Goal: Find contact information: Find contact information

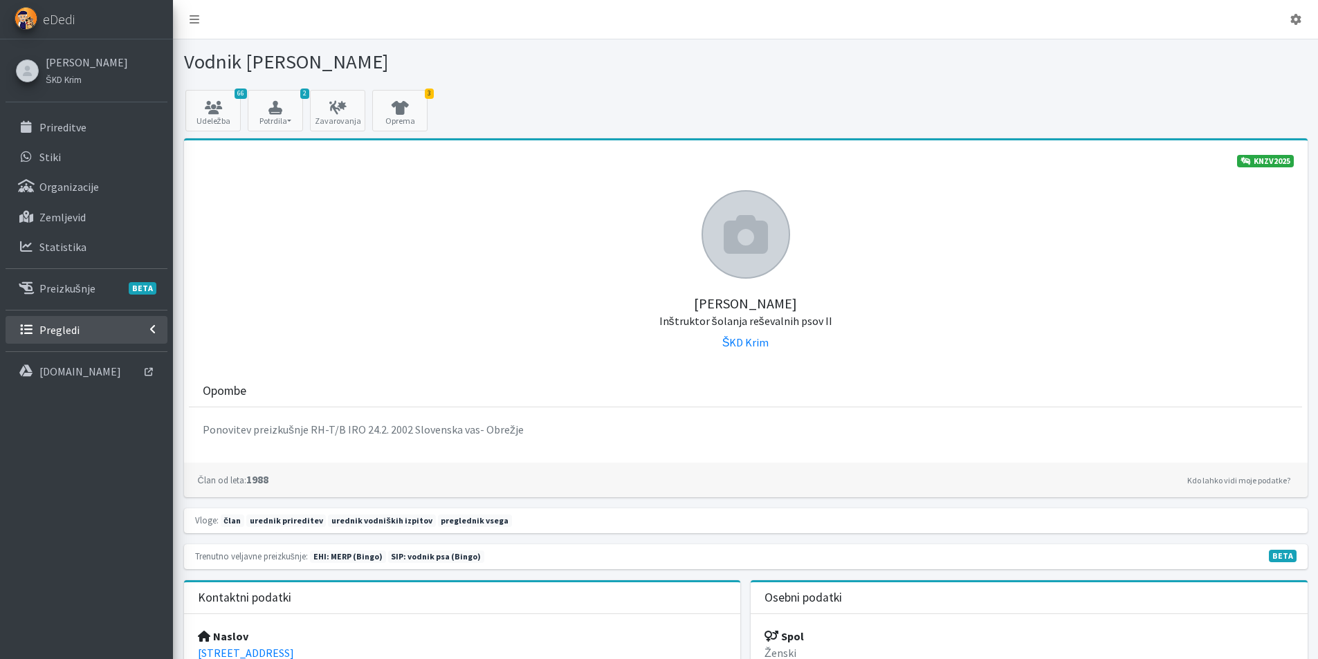
click at [90, 335] on link "Pregledi" at bounding box center [87, 330] width 162 height 28
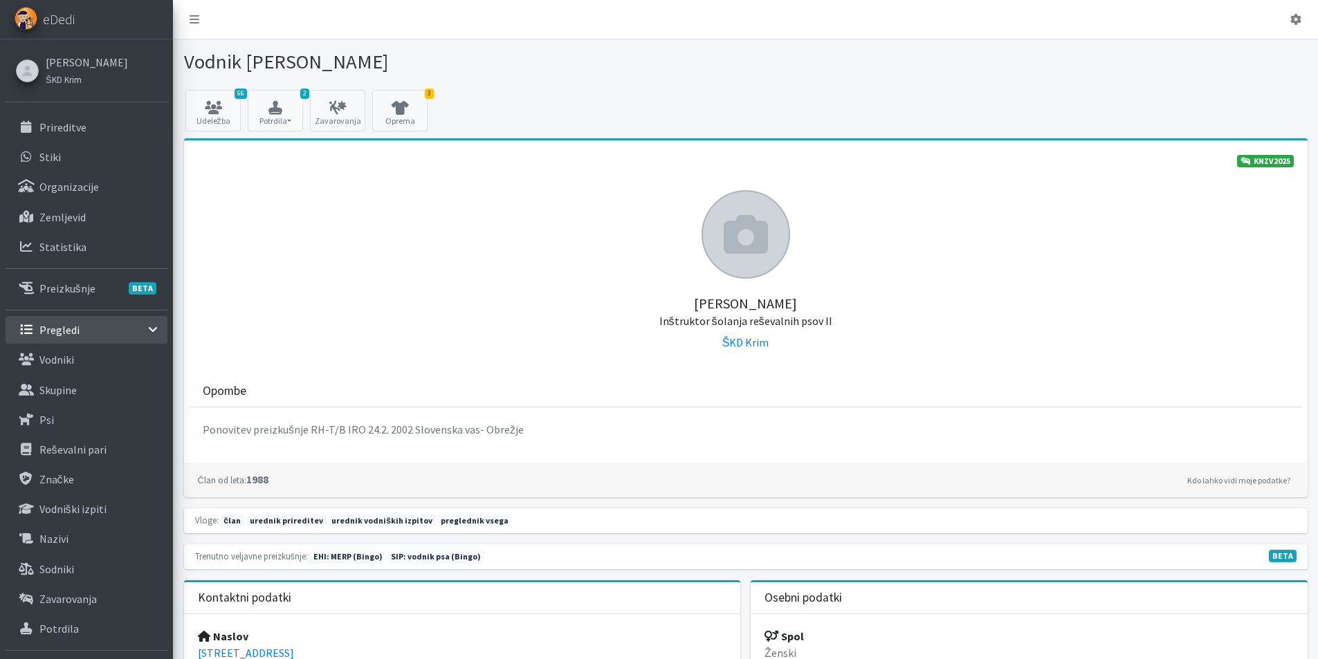
click at [64, 335] on p "Pregledi" at bounding box center [59, 330] width 40 height 14
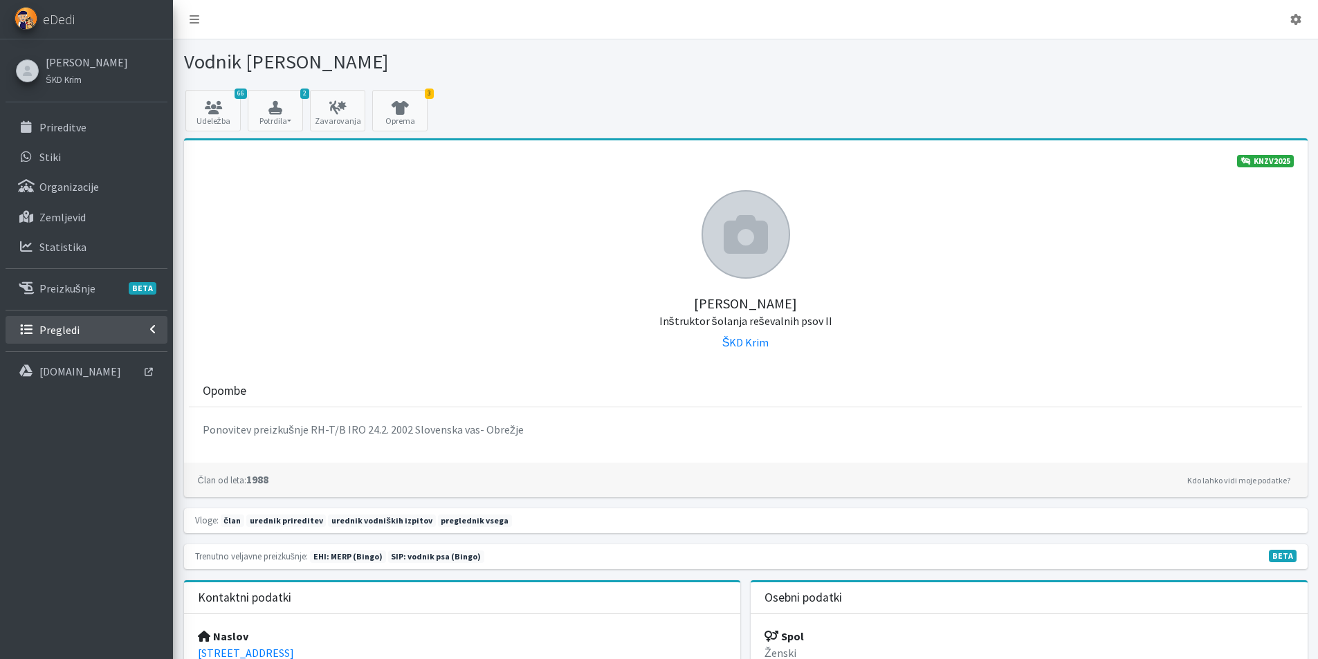
click at [59, 330] on p "Pregledi" at bounding box center [59, 330] width 40 height 14
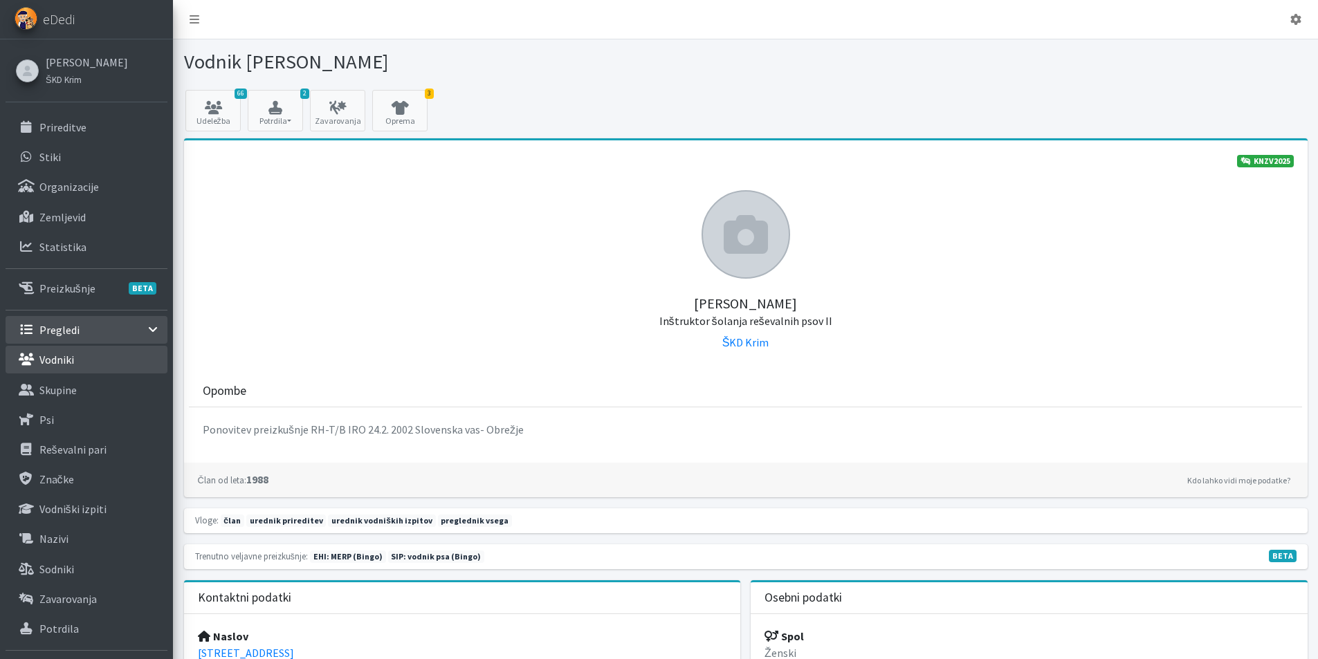
click at [59, 357] on p "Vodniki" at bounding box center [56, 360] width 35 height 14
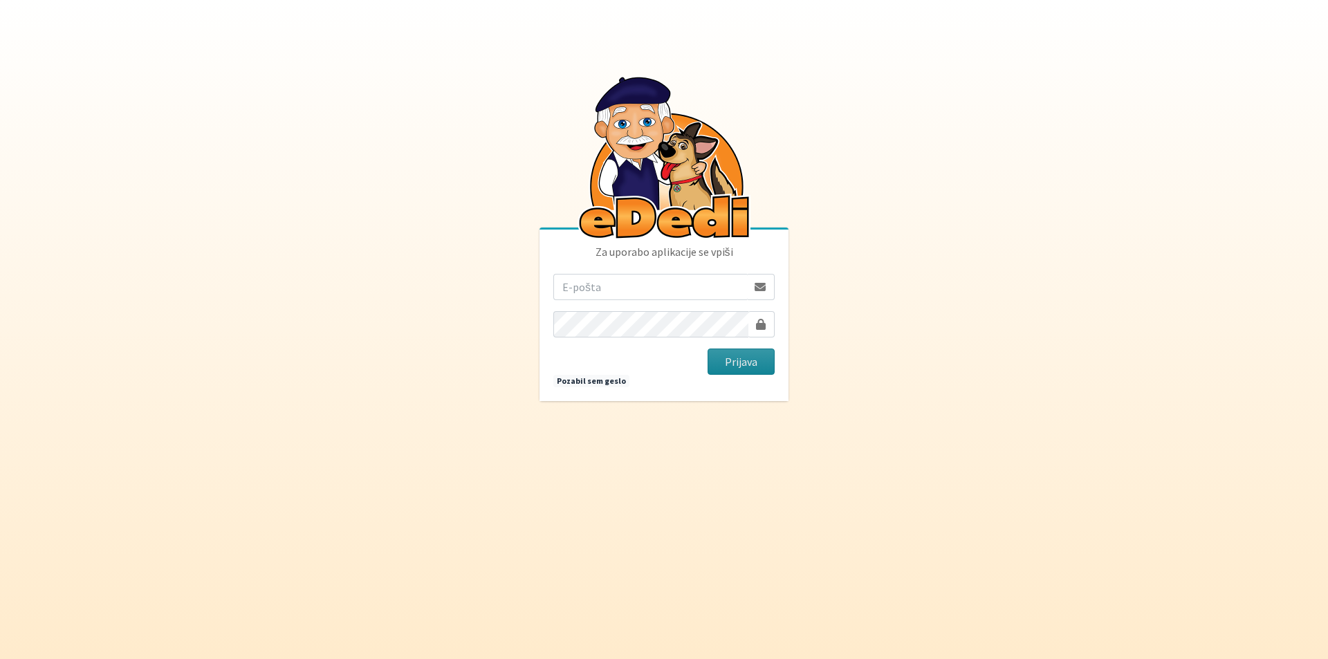
type input "[EMAIL_ADDRESS][DOMAIN_NAME]"
click at [741, 358] on button "Prijava" at bounding box center [741, 362] width 67 height 26
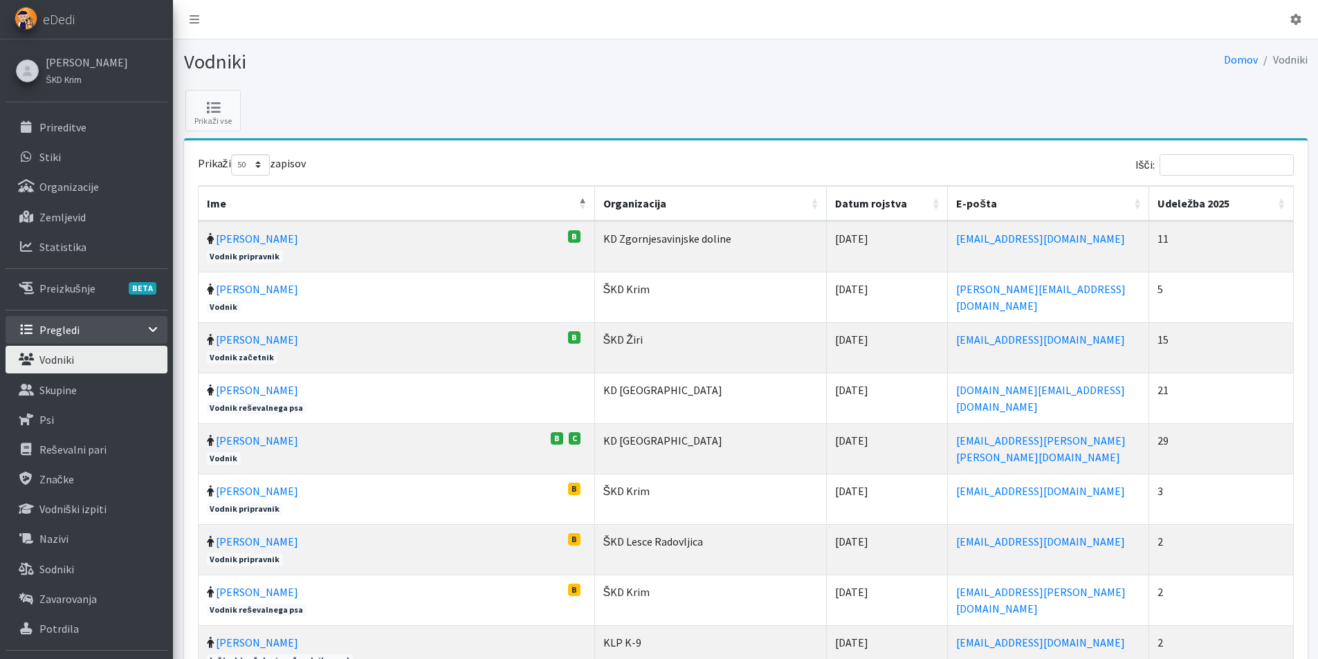
select select "50"
click at [1222, 164] on input "Išči:" at bounding box center [1226, 164] width 134 height 21
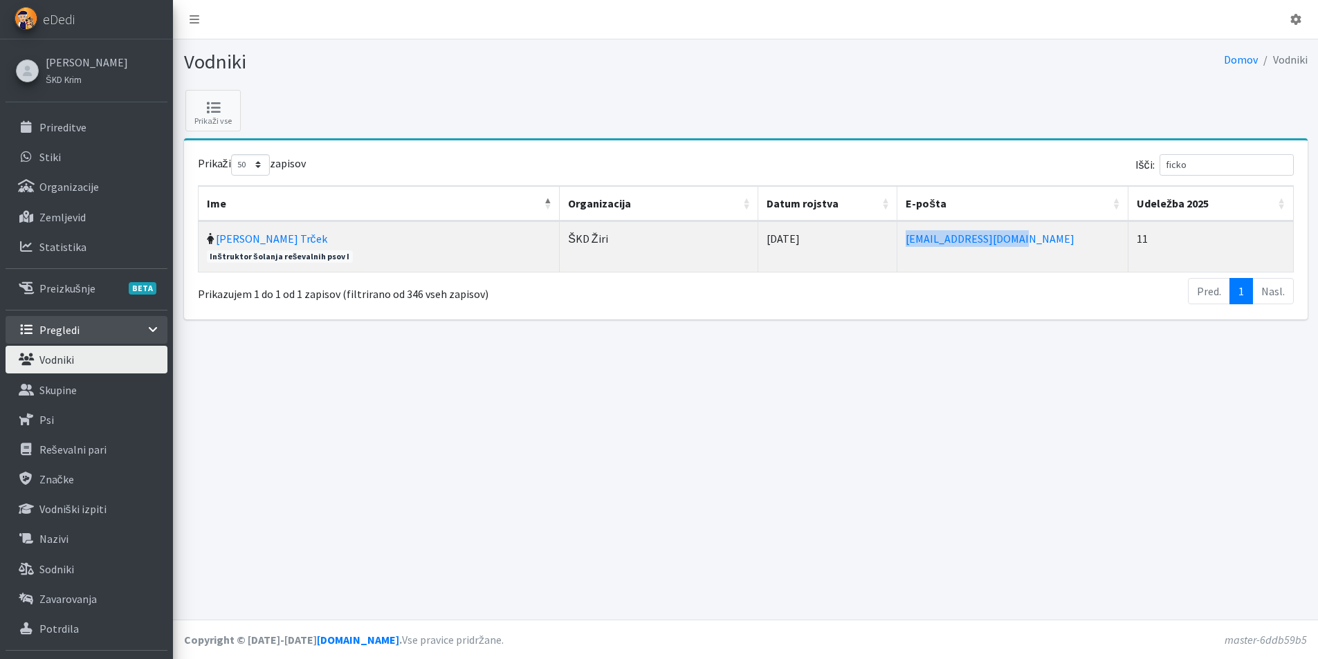
drag, startPoint x: 992, startPoint y: 241, endPoint x: 870, endPoint y: 246, distance: 121.9
click at [897, 246] on td "[EMAIL_ADDRESS][DOMAIN_NAME]" at bounding box center [1012, 246] width 231 height 50
copy link "tanja.ficko@gmail.com"
drag, startPoint x: 1202, startPoint y: 164, endPoint x: 1162, endPoint y: 162, distance: 39.5
click at [1162, 162] on label "Išči: ficko" at bounding box center [1214, 164] width 158 height 21
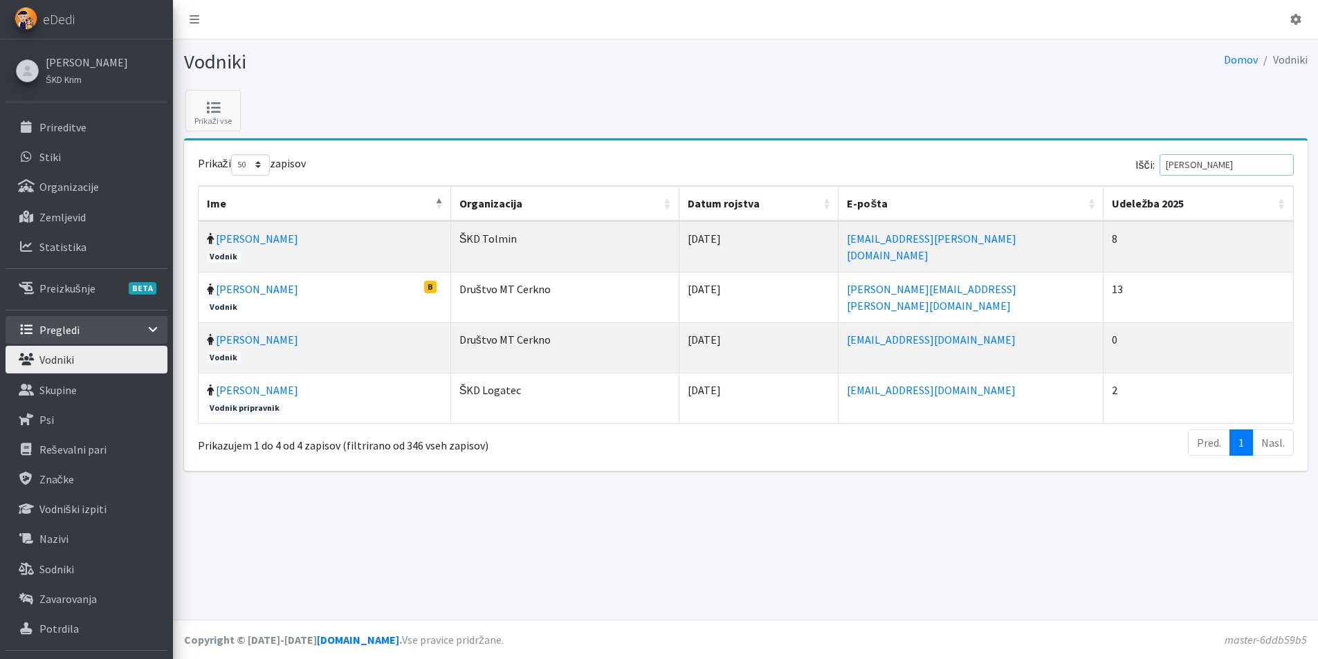
type input "eržen"
drag, startPoint x: 921, startPoint y: 239, endPoint x: 793, endPoint y: 241, distance: 127.3
click at [838, 241] on td "davorin.erzen@gmail.com" at bounding box center [970, 246] width 265 height 50
copy link "davorin.erzen@gmail.com"
